Goal: Task Accomplishment & Management: Use online tool/utility

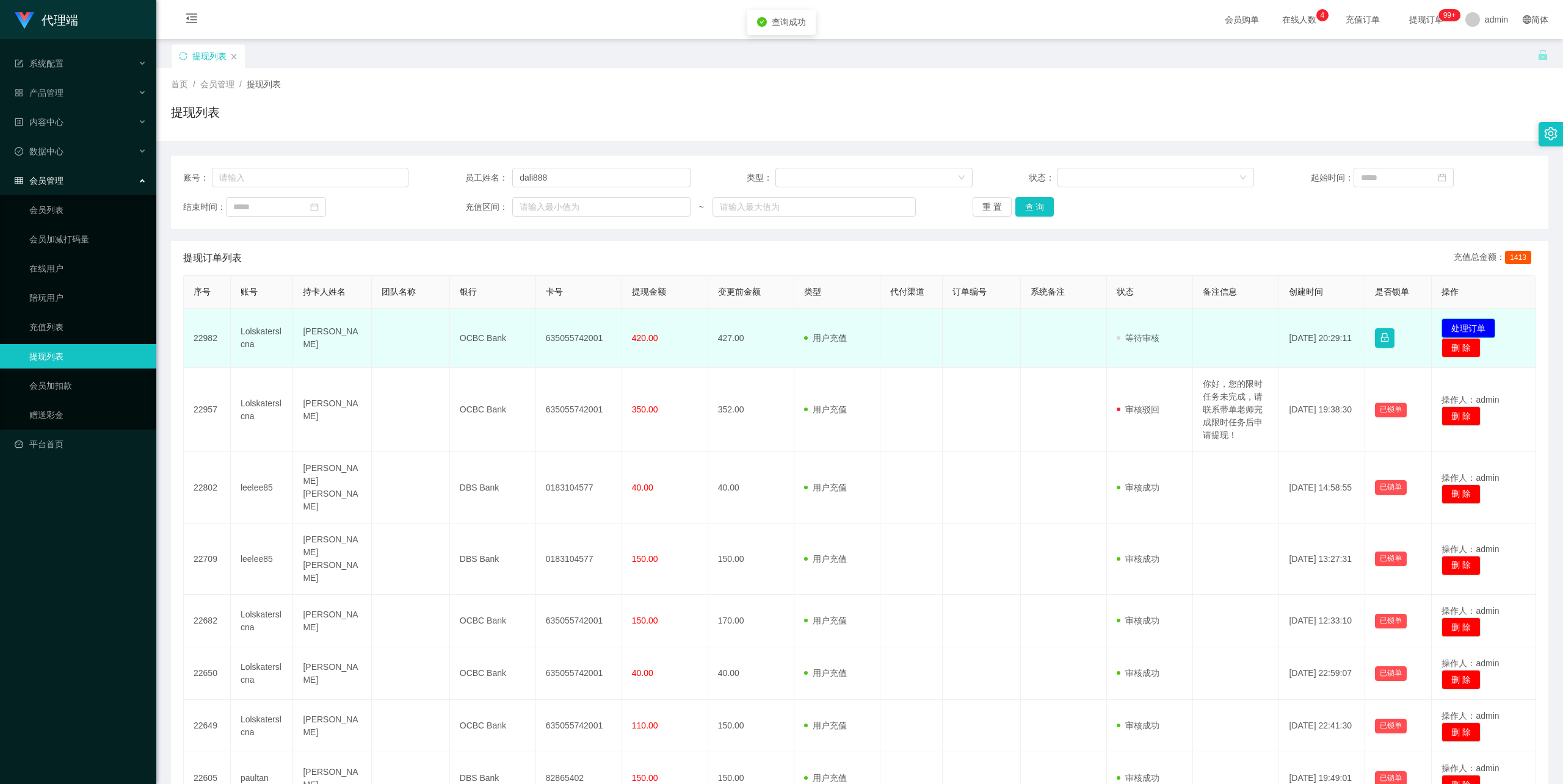
click at [1463, 324] on button "处理订单" at bounding box center [1469, 328] width 53 height 19
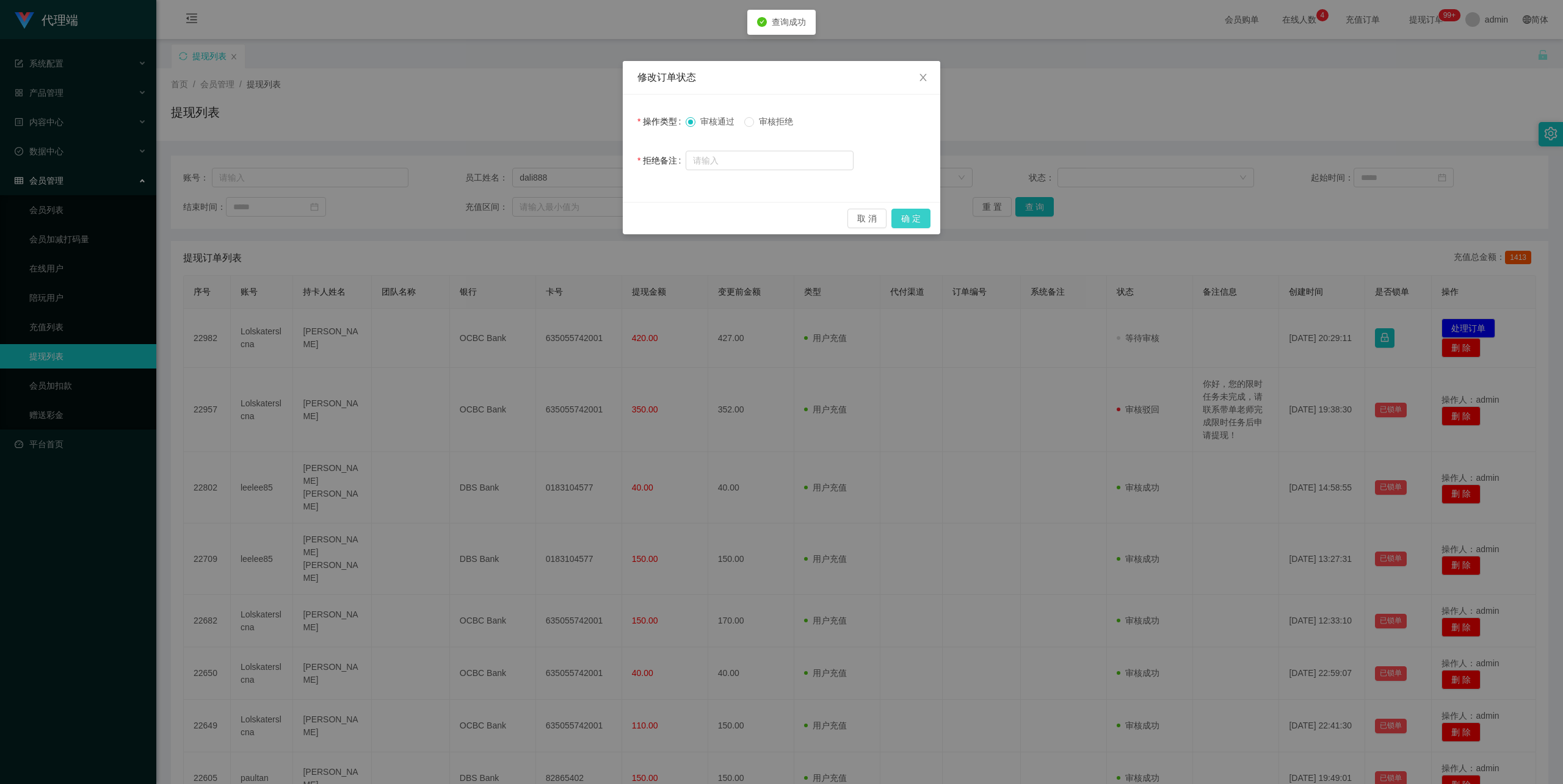
click at [916, 216] on button "确 定" at bounding box center [910, 218] width 39 height 19
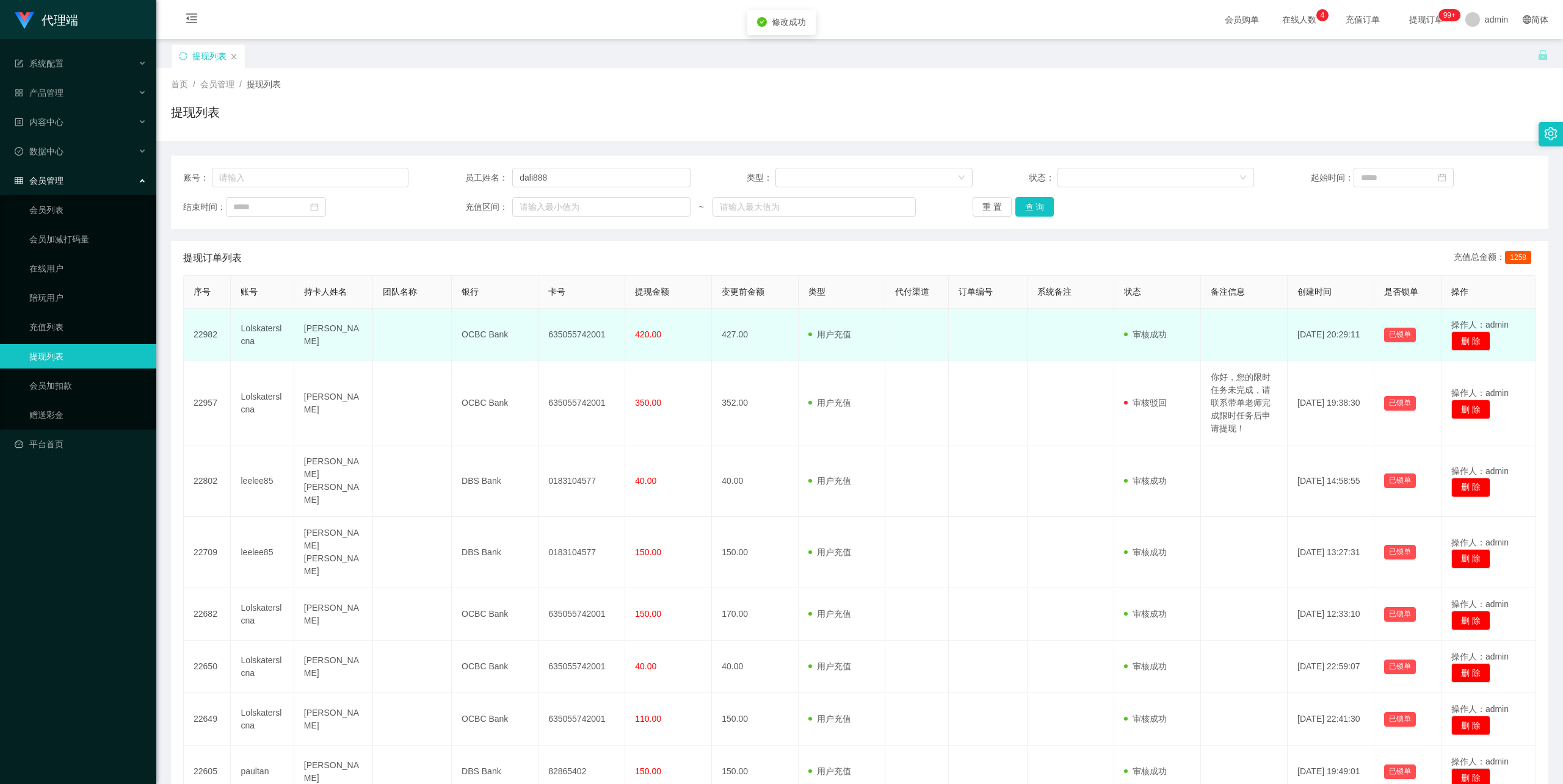
click at [579, 332] on td "635055742001" at bounding box center [582, 334] width 87 height 53
copy td "635055742001"
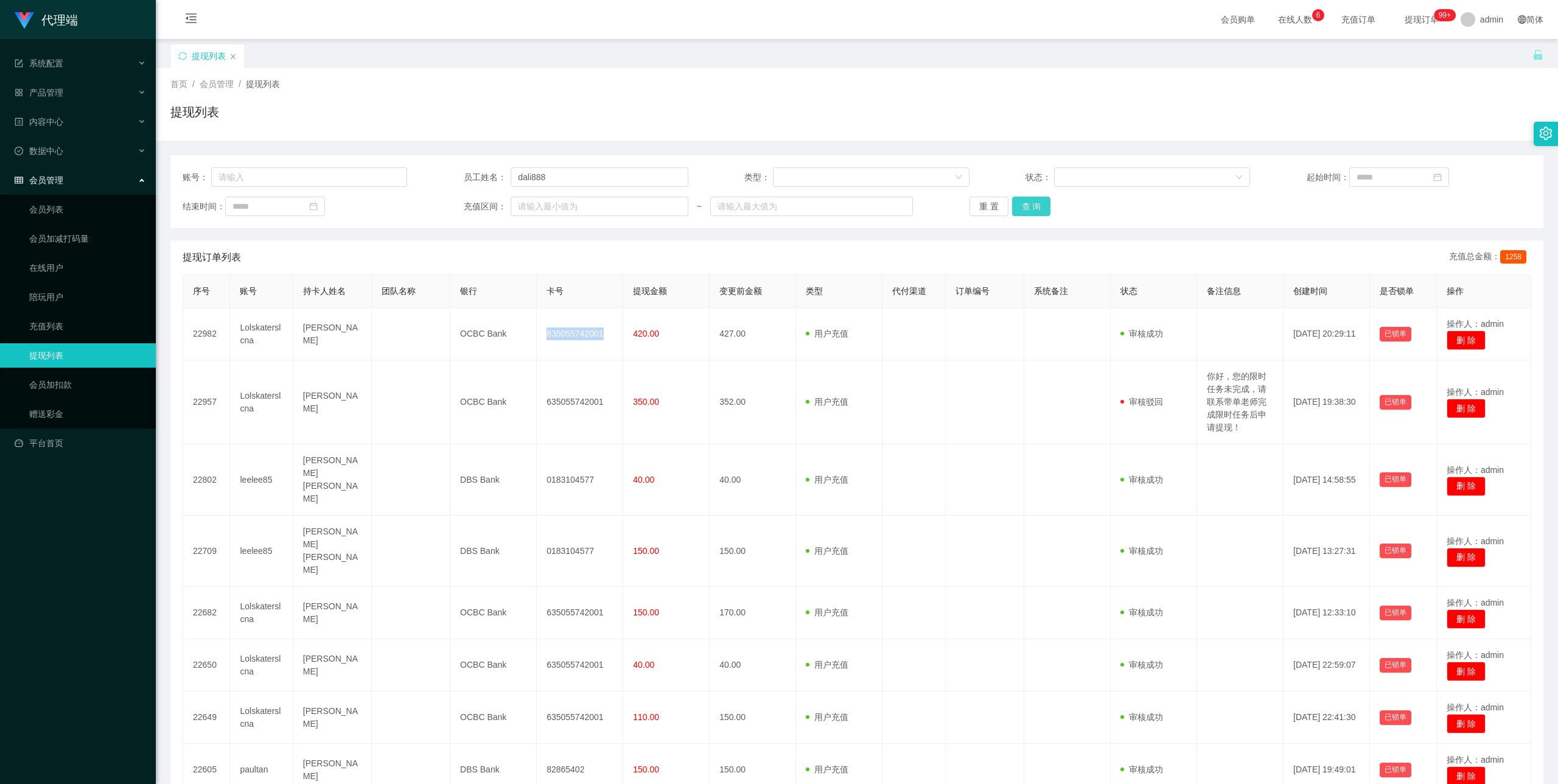
click at [1036, 205] on button "查 询" at bounding box center [1031, 205] width 39 height 19
click at [1030, 207] on button "查 询" at bounding box center [1031, 205] width 39 height 19
click at [1037, 208] on button "查 询" at bounding box center [1031, 205] width 39 height 19
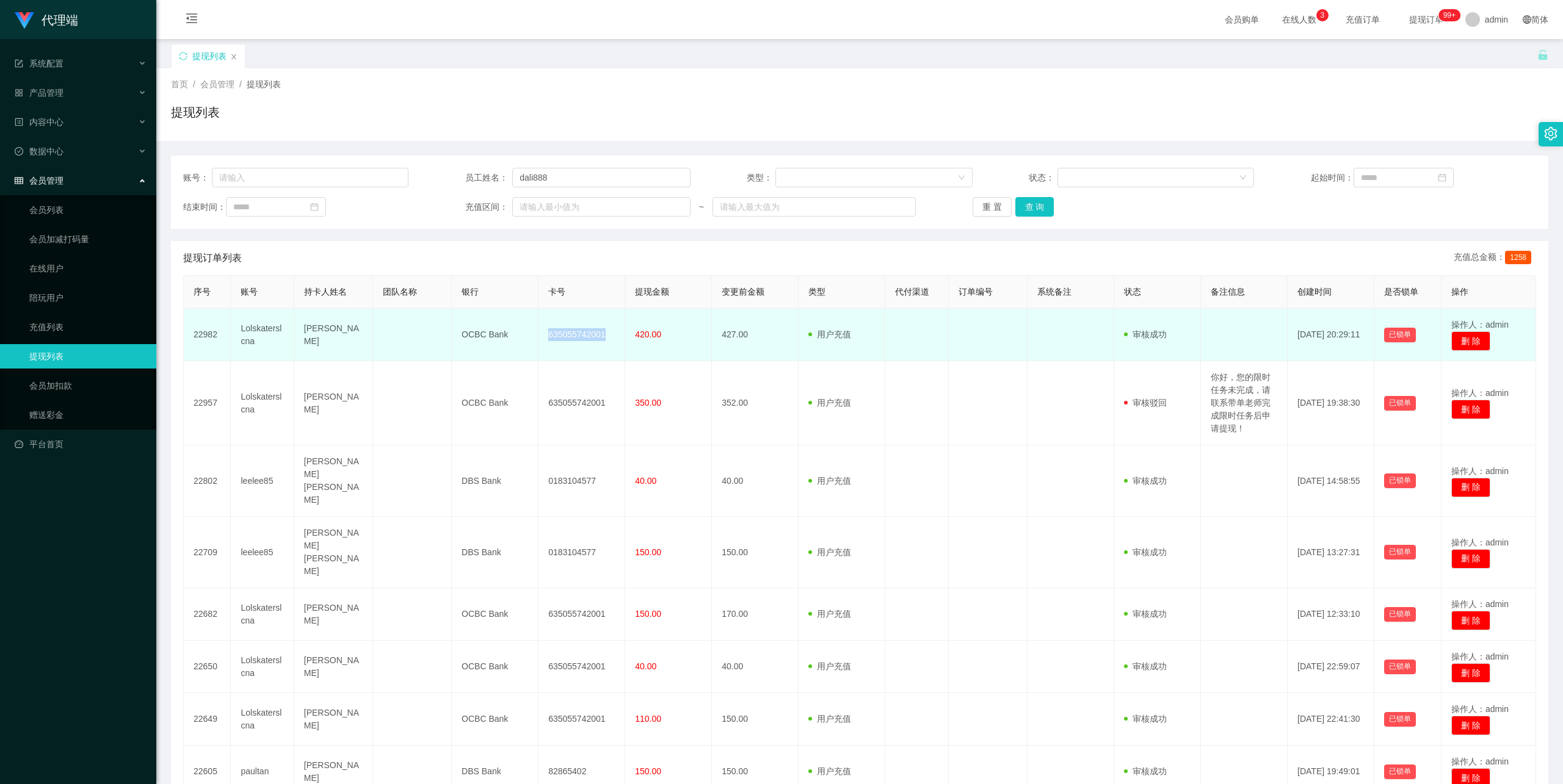
click at [582, 335] on td "635055742001" at bounding box center [582, 334] width 87 height 53
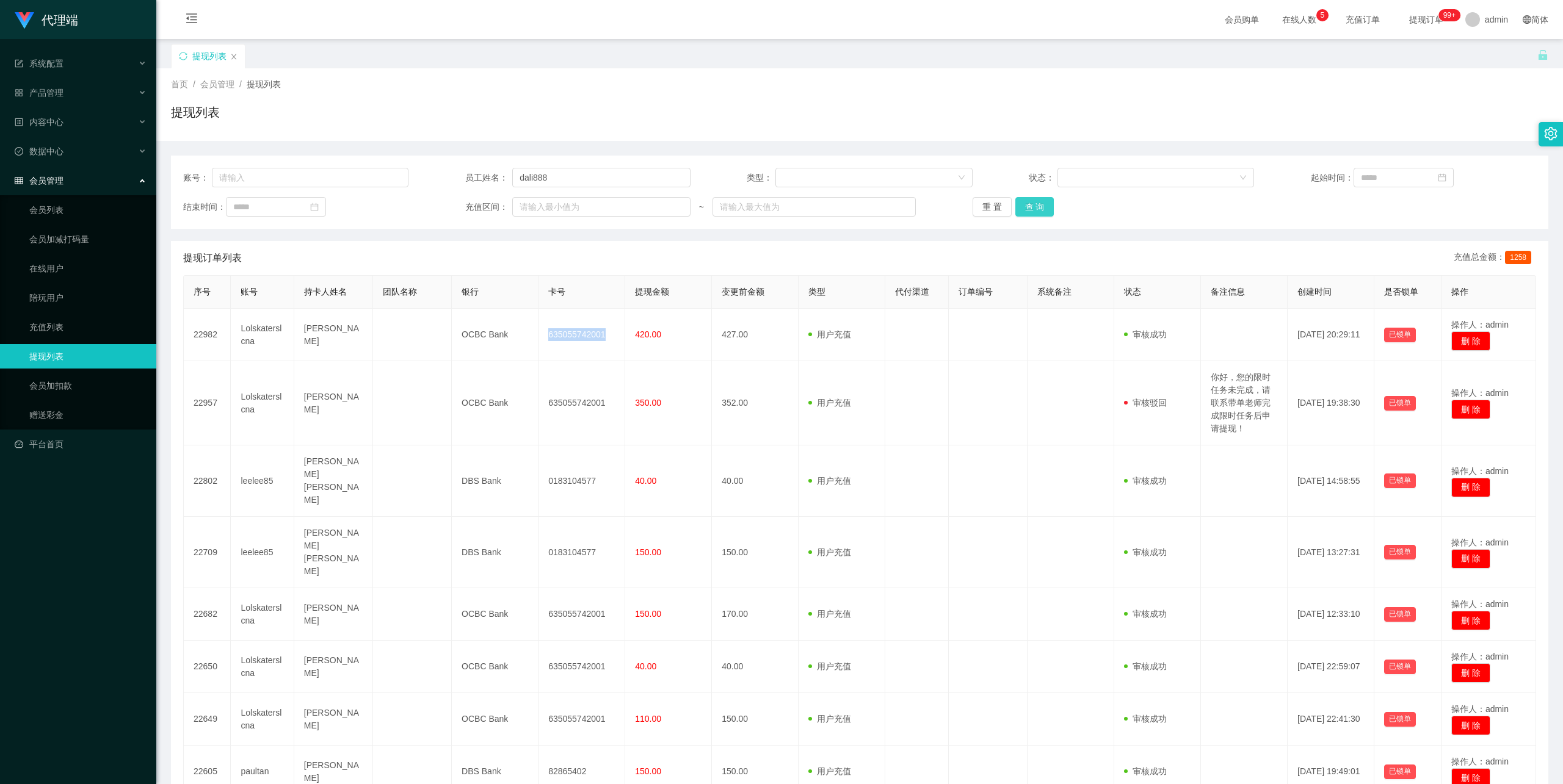
click at [1028, 201] on button "查 询" at bounding box center [1035, 206] width 39 height 19
click at [1025, 206] on button "查 询" at bounding box center [1035, 206] width 39 height 19
click at [1031, 204] on button "查 询" at bounding box center [1035, 206] width 39 height 19
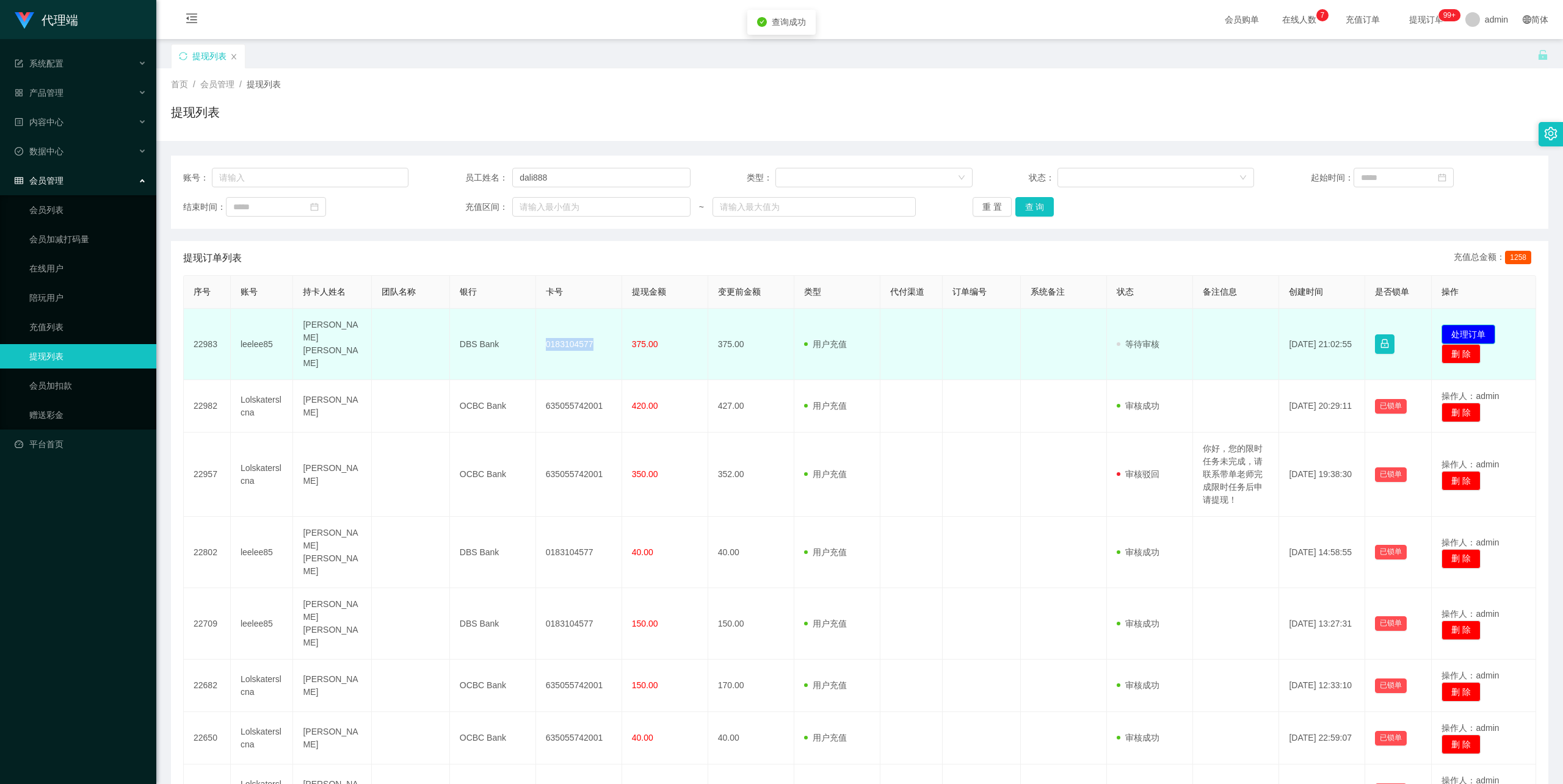
click at [1467, 324] on button "处理订单" at bounding box center [1469, 334] width 53 height 19
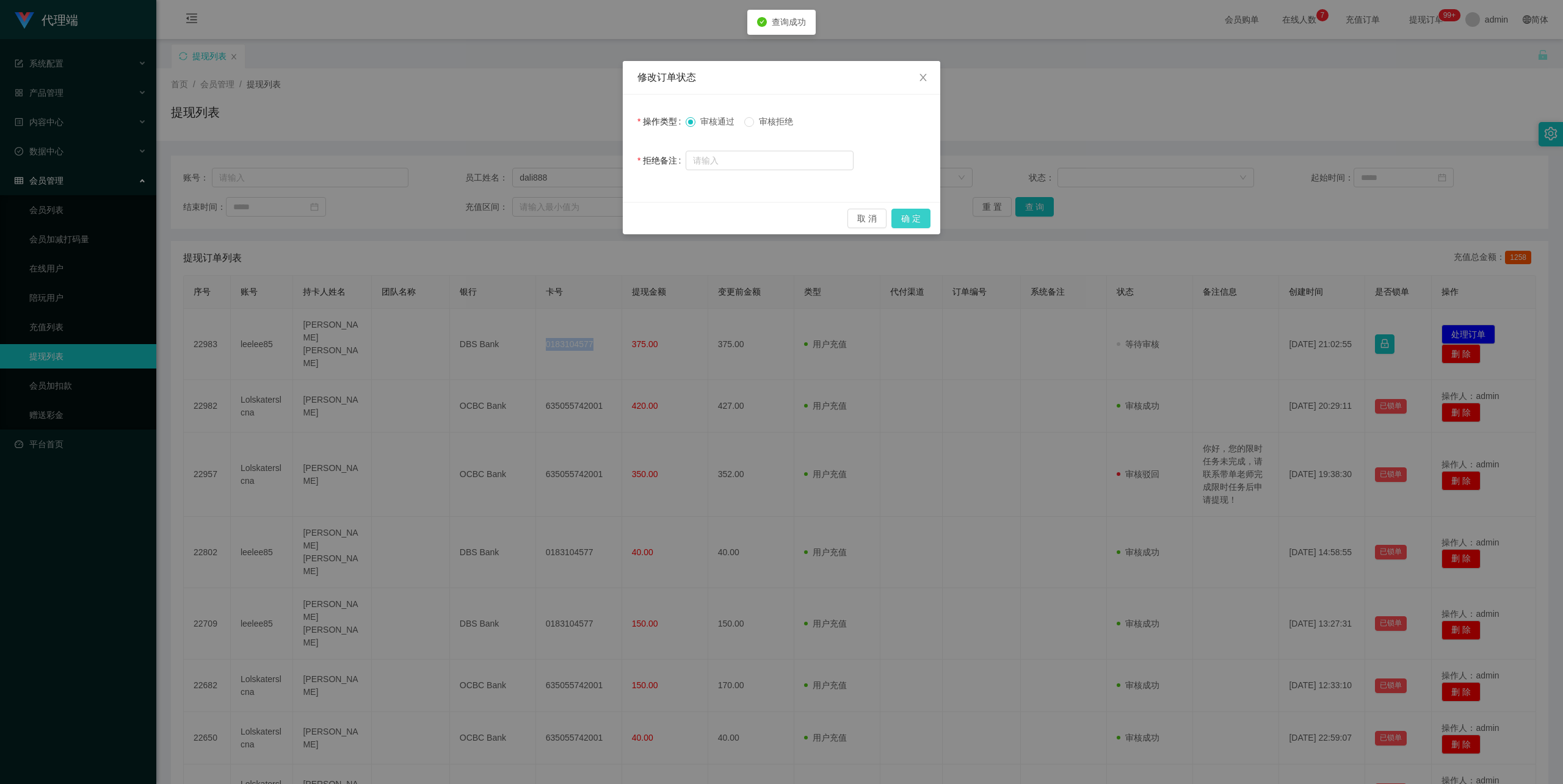
click at [926, 222] on button "确 定" at bounding box center [910, 218] width 39 height 19
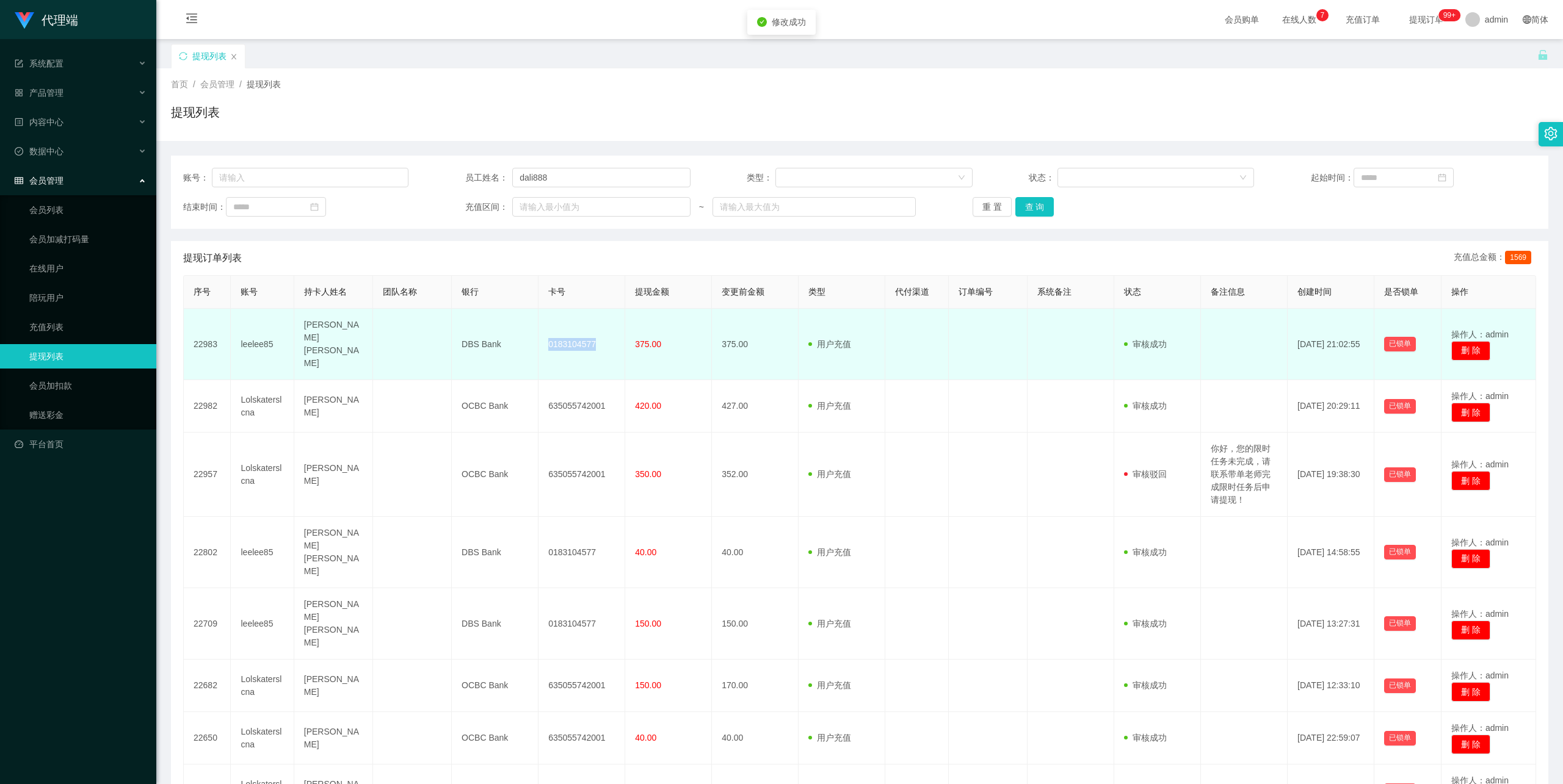
click at [572, 339] on td "0183104577" at bounding box center [582, 344] width 87 height 72
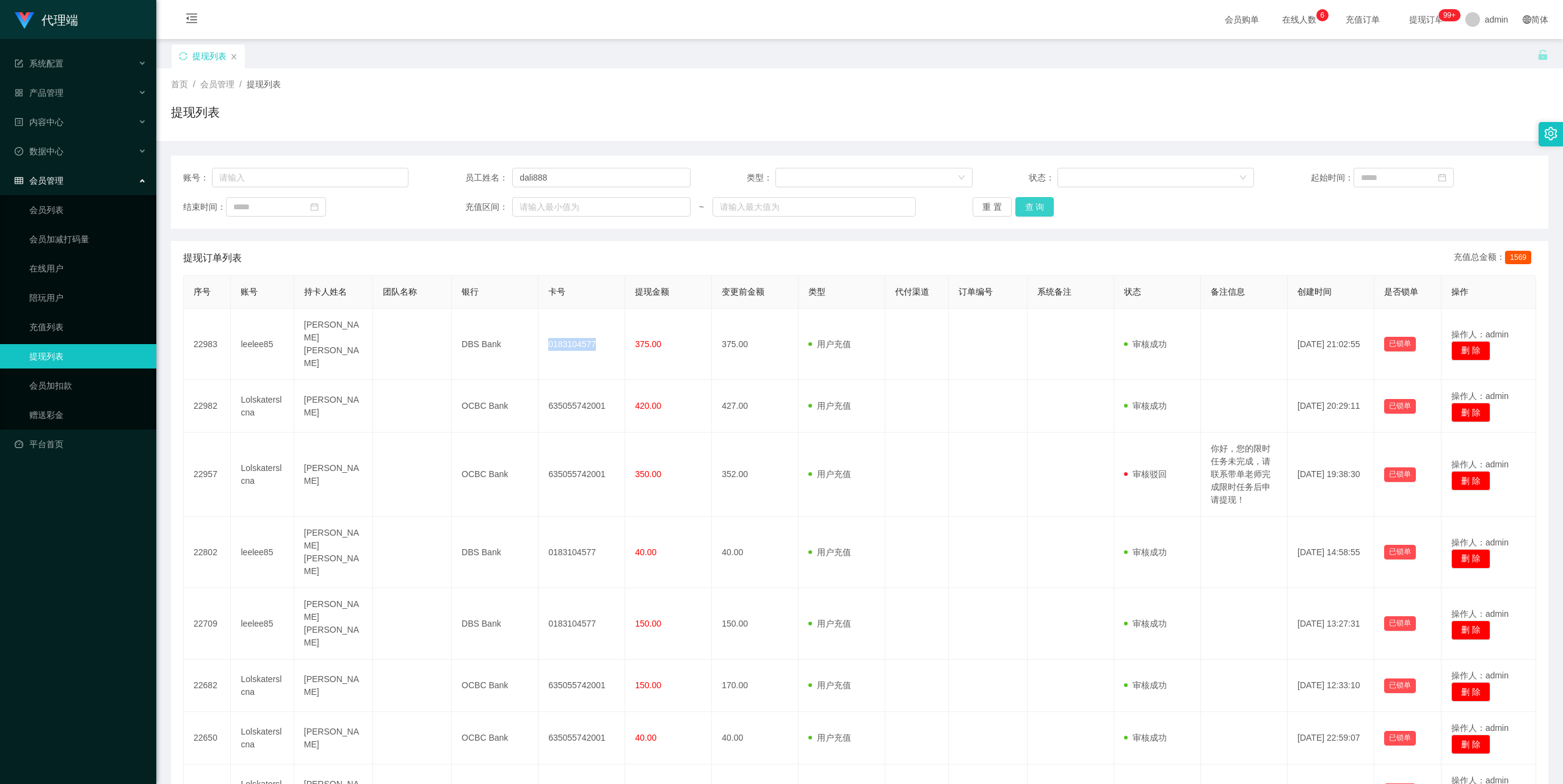
click at [1037, 213] on button "查 询" at bounding box center [1035, 206] width 39 height 19
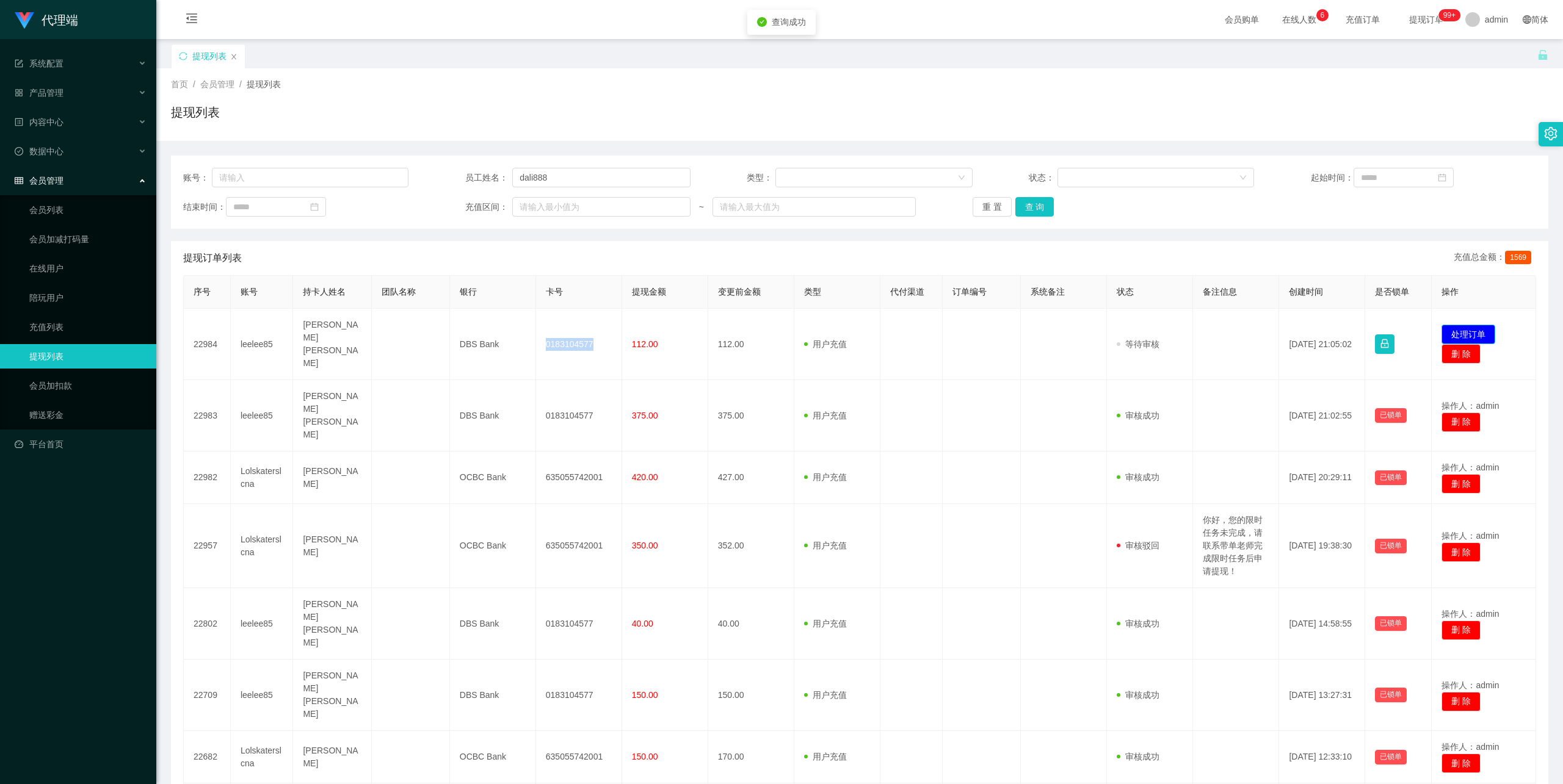
drag, startPoint x: 1469, startPoint y: 329, endPoint x: 1442, endPoint y: 329, distance: 27.0
click at [1469, 329] on button "处理订单" at bounding box center [1469, 334] width 53 height 19
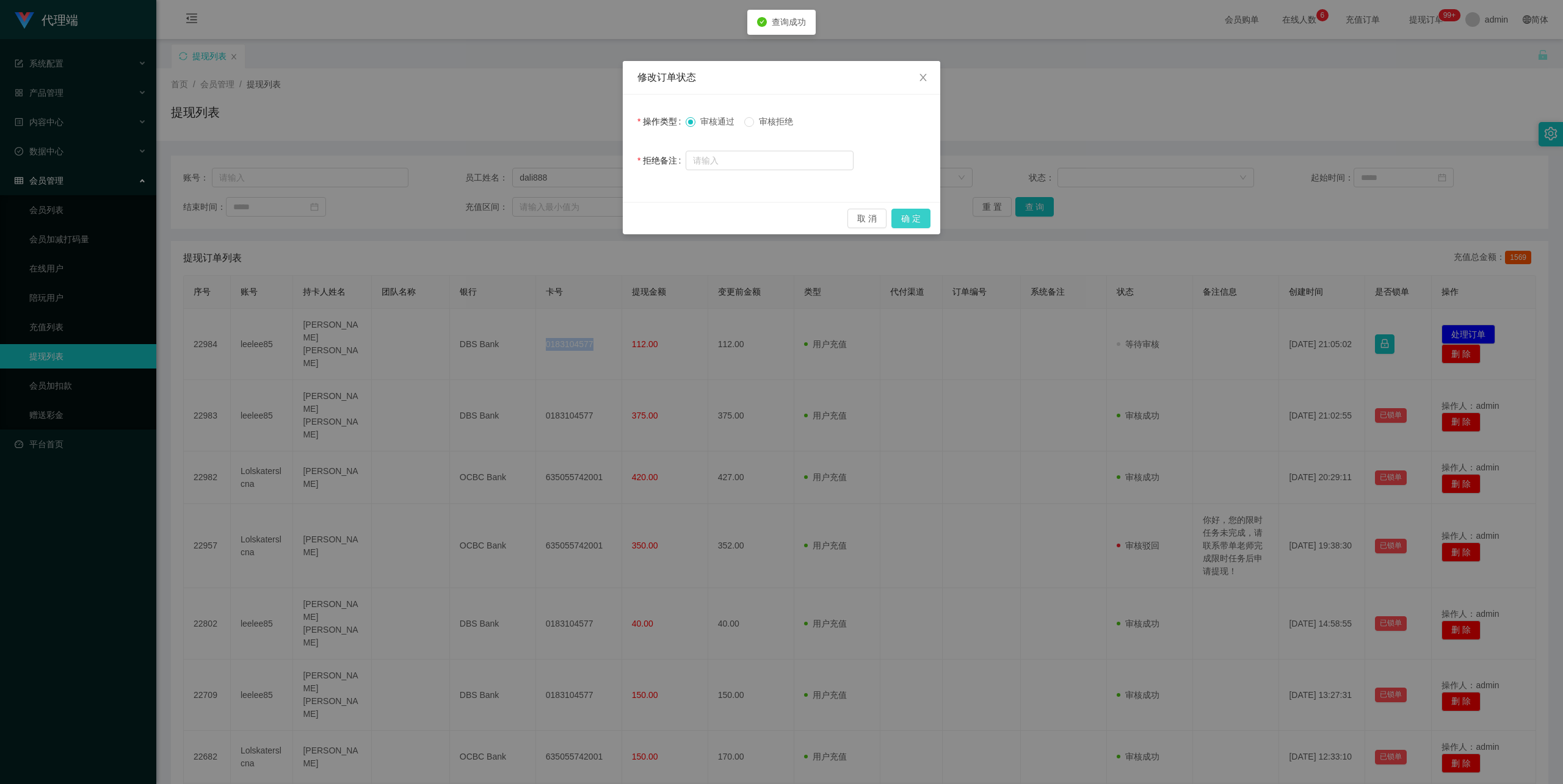
click at [910, 213] on button "确 定" at bounding box center [910, 218] width 39 height 19
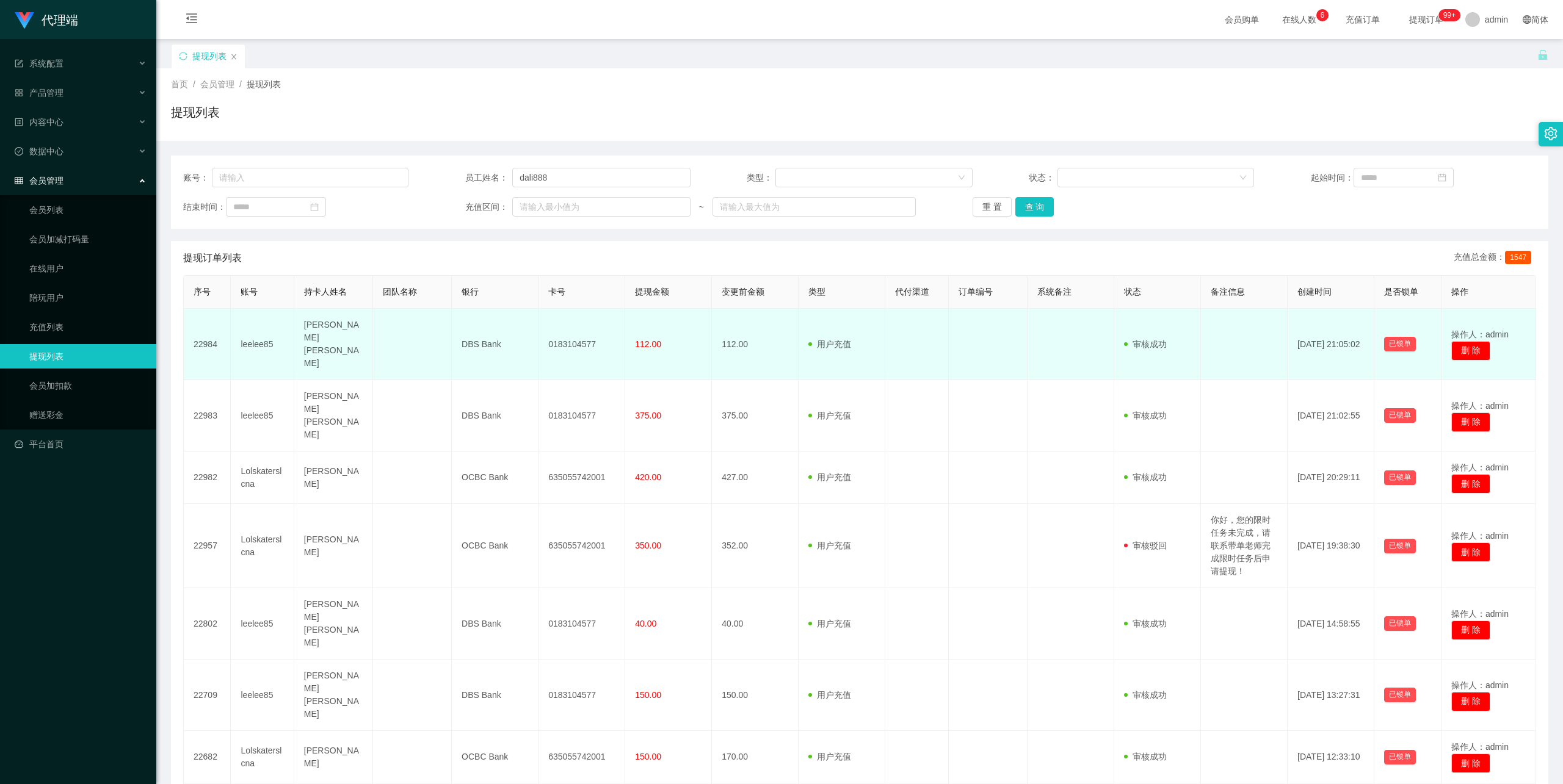
click at [476, 337] on td "DBS Bank" at bounding box center [496, 344] width 87 height 72
copy td "DBS Bank"
